Goal: Navigation & Orientation: Find specific page/section

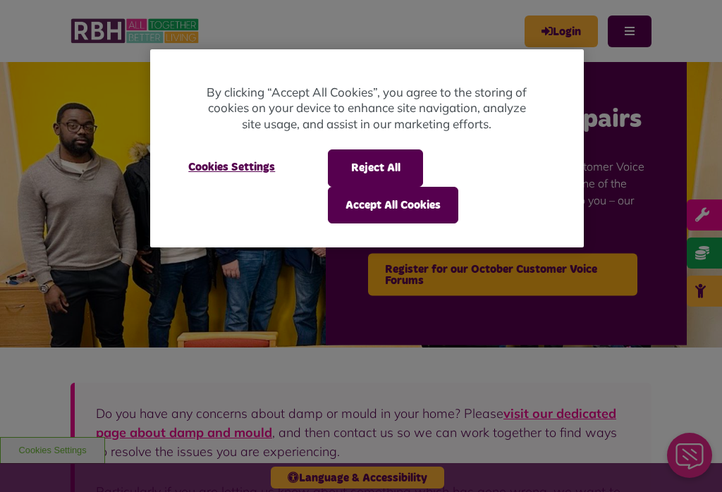
click at [386, 164] on button "Reject All" at bounding box center [375, 168] width 95 height 37
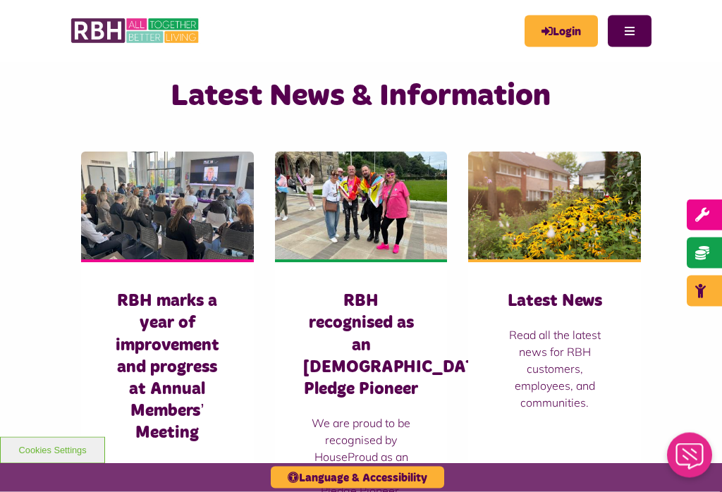
scroll to position [947, 0]
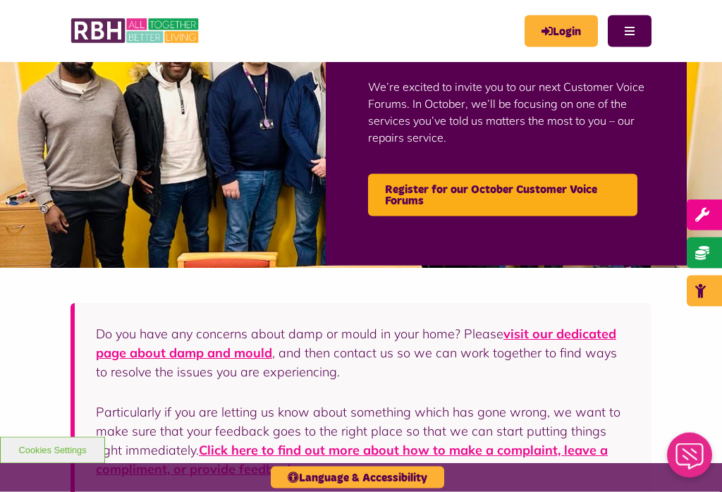
scroll to position [0, 0]
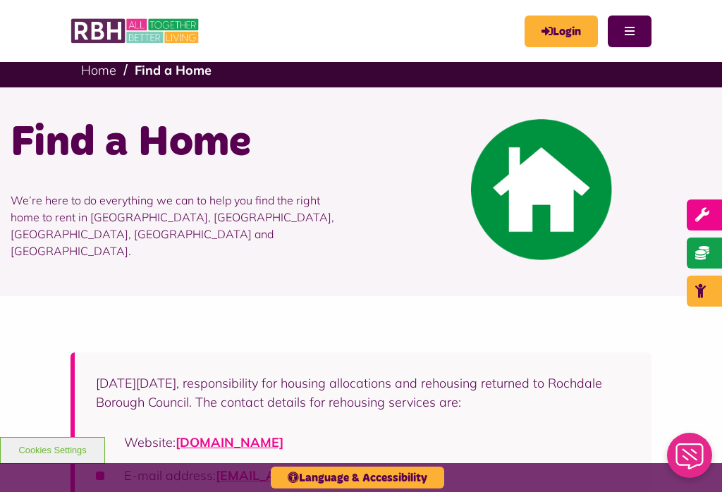
scroll to position [7, 0]
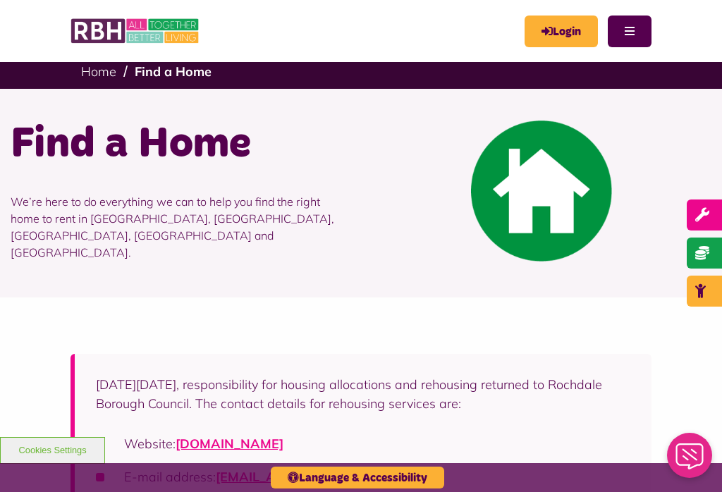
click at [535, 193] on img at bounding box center [541, 191] width 141 height 141
click at [529, 187] on img at bounding box center [541, 191] width 141 height 141
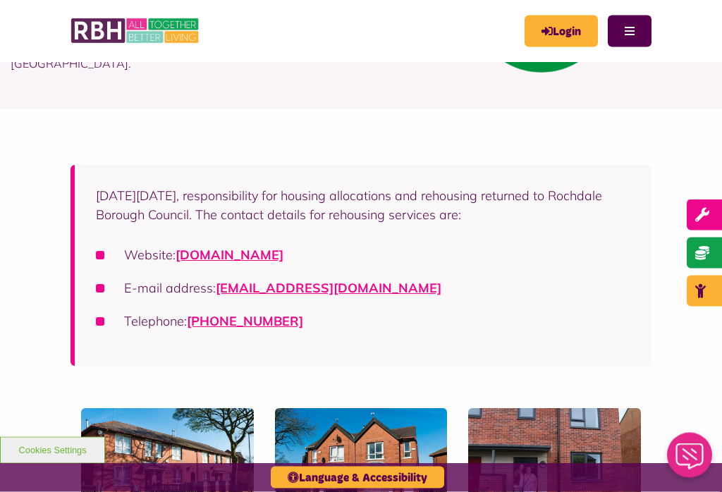
scroll to position [196, 0]
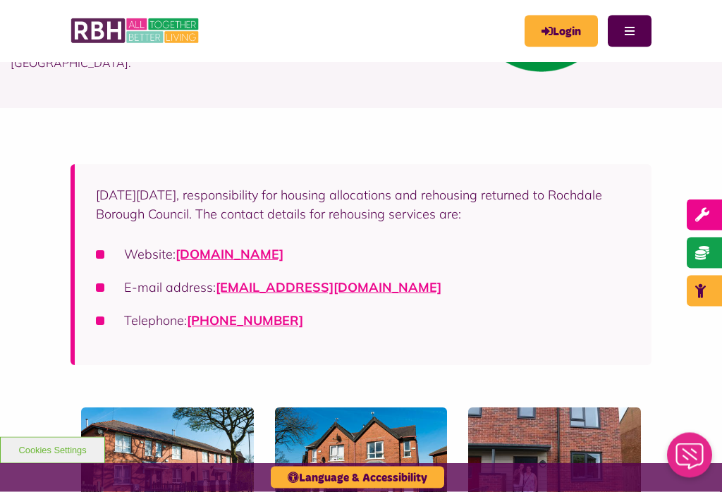
click at [284, 255] on link "[DOMAIN_NAME]" at bounding box center [230, 255] width 108 height 16
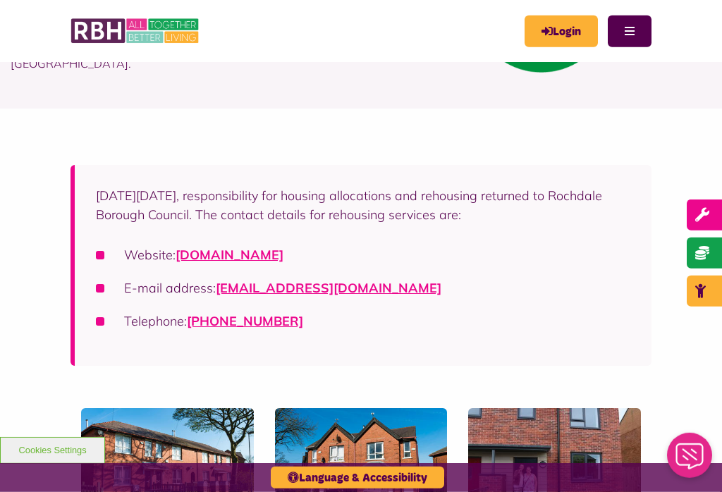
scroll to position [219, 0]
